Goal: Find specific page/section: Find specific page/section

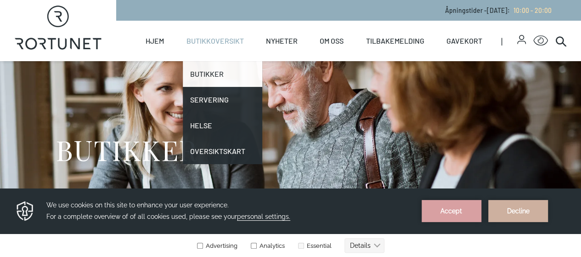
click at [205, 73] on link "Butikker" at bounding box center [222, 74] width 79 height 26
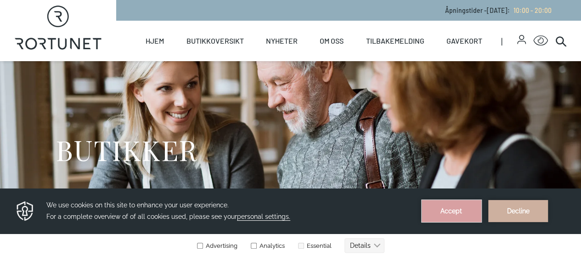
click at [431, 205] on button "Accept" at bounding box center [452, 211] width 60 height 22
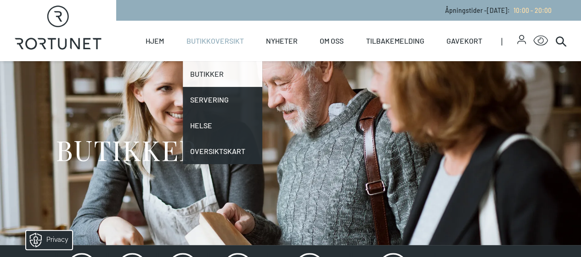
click at [202, 76] on link "Butikker" at bounding box center [222, 74] width 79 height 26
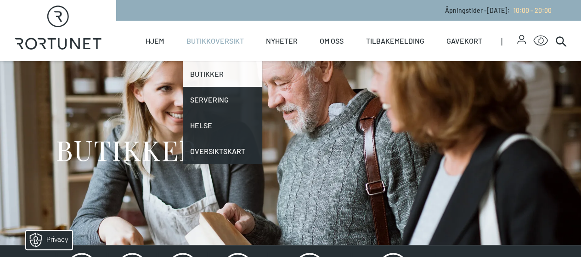
click at [202, 76] on link "Butikker" at bounding box center [222, 74] width 79 height 26
click at [208, 71] on link "Butikker" at bounding box center [222, 74] width 79 height 26
click at [208, 74] on link "Butikker" at bounding box center [222, 74] width 79 height 26
click at [207, 73] on link "Butikker" at bounding box center [222, 74] width 79 height 26
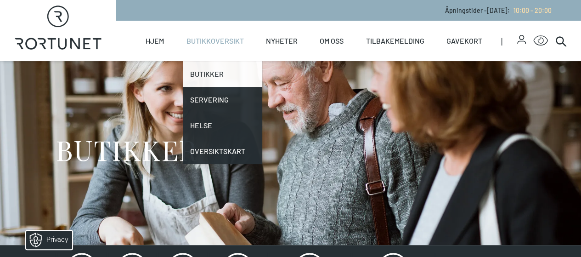
click at [207, 73] on link "Butikker" at bounding box center [222, 74] width 79 height 26
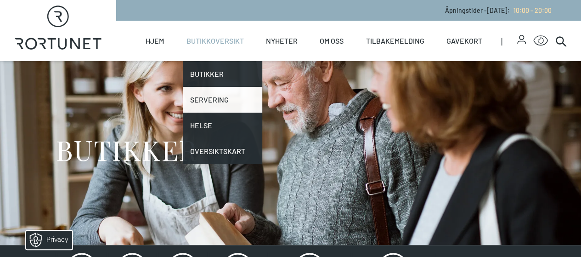
click at [210, 101] on link "Servering" at bounding box center [222, 100] width 79 height 26
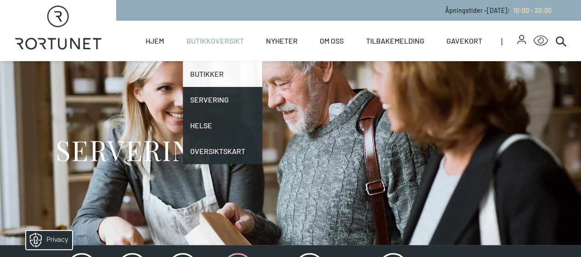
click at [210, 68] on link "Butikker" at bounding box center [222, 74] width 79 height 26
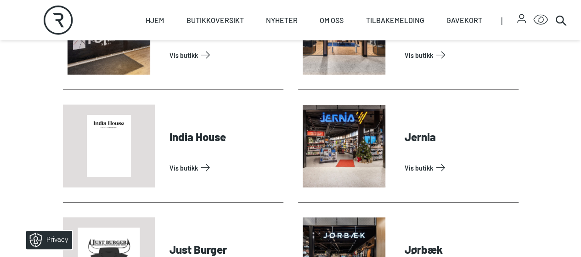
scroll to position [900, 0]
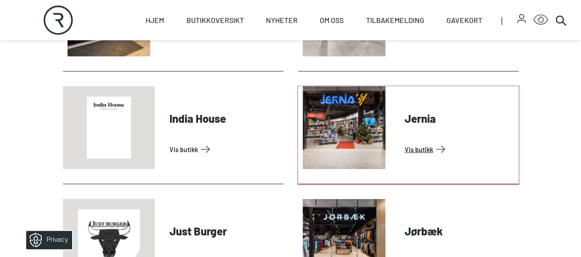
click at [416, 142] on link "Vis butikk" at bounding box center [460, 149] width 110 height 15
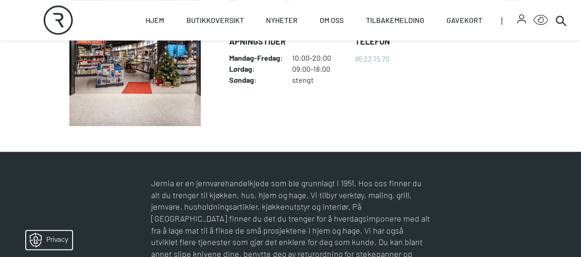
scroll to position [276, 0]
